Goal: Transaction & Acquisition: Purchase product/service

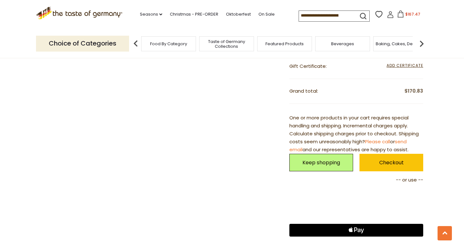
scroll to position [456, 0]
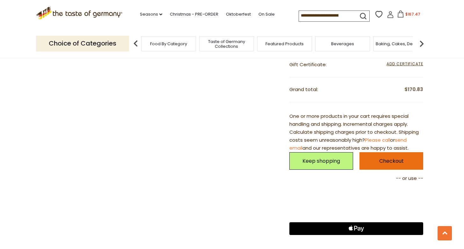
click at [407, 159] on link "Checkout" at bounding box center [391, 161] width 64 height 18
